Goal: Register for event/course

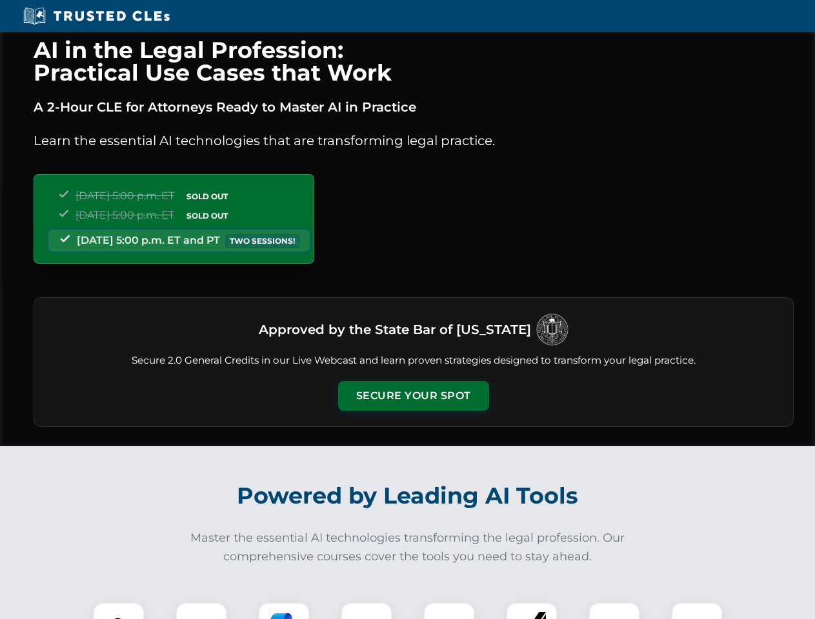
click at [413, 396] on button "Secure Your Spot" at bounding box center [413, 396] width 151 height 30
click at [119, 611] on img at bounding box center [118, 628] width 37 height 37
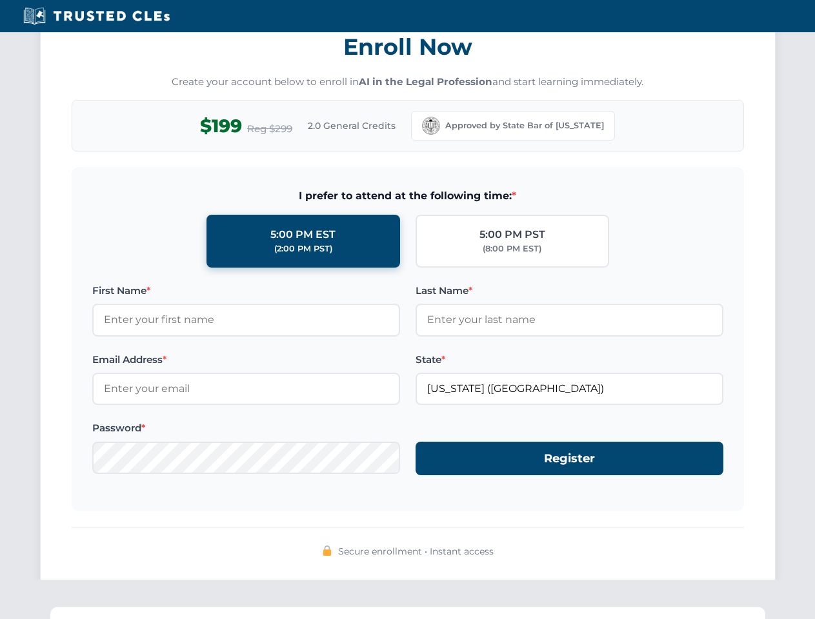
scroll to position [1266, 0]
